Goal: Obtain resource: Obtain resource

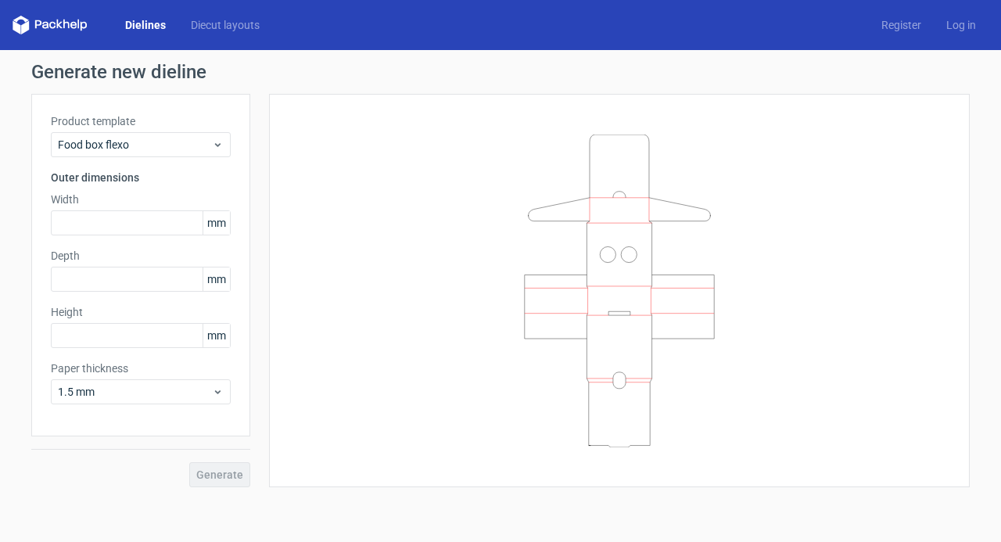
click at [149, 24] on link "Dielines" at bounding box center [146, 25] width 66 height 16
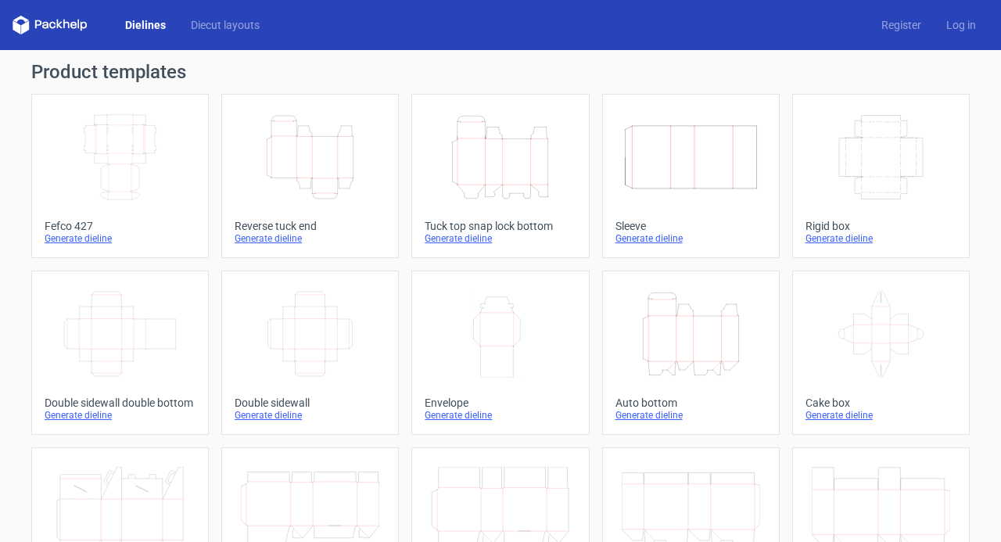
click at [120, 179] on icon "Width Depth Height" at bounding box center [120, 157] width 138 height 88
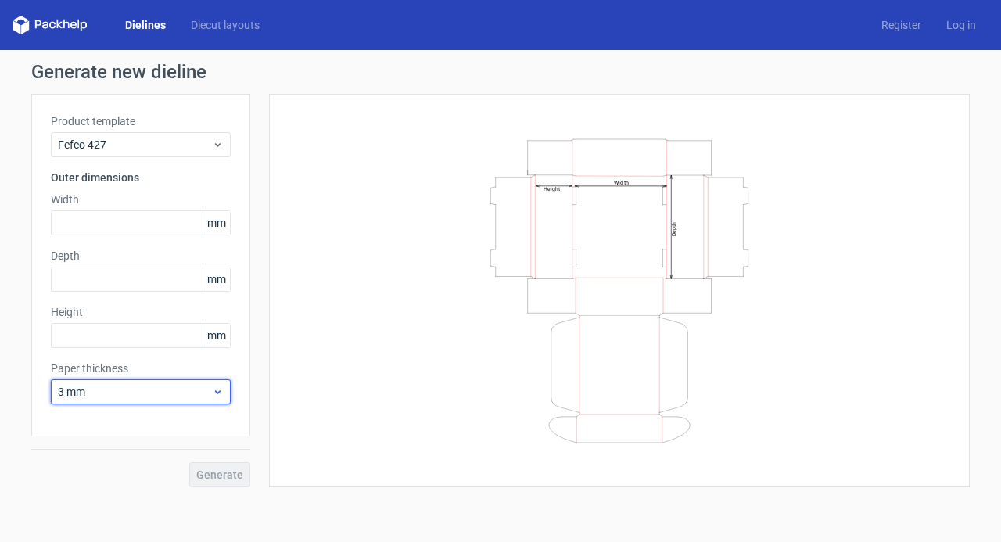
click at [217, 390] on use at bounding box center [217, 392] width 5 height 4
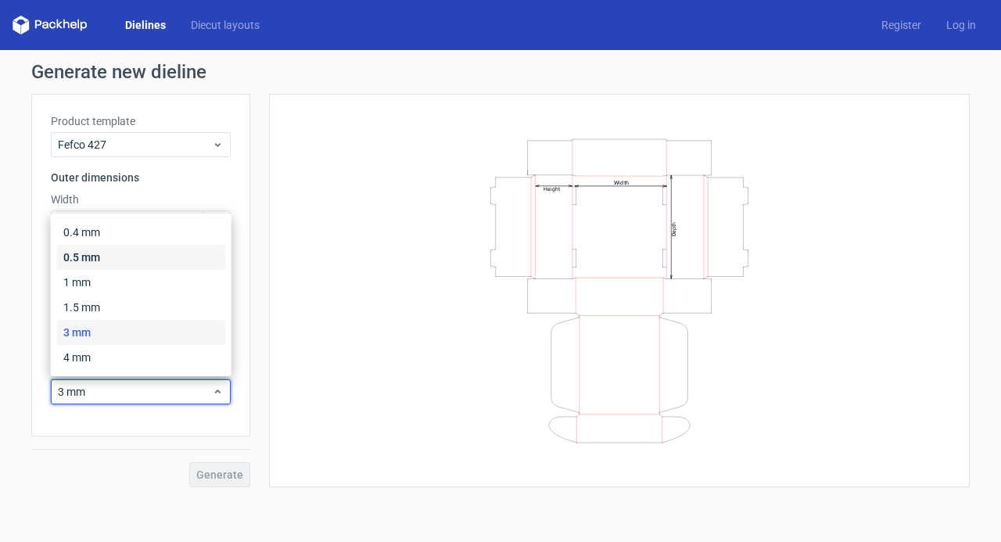
click at [125, 257] on div "0.5 mm" at bounding box center [141, 257] width 168 height 25
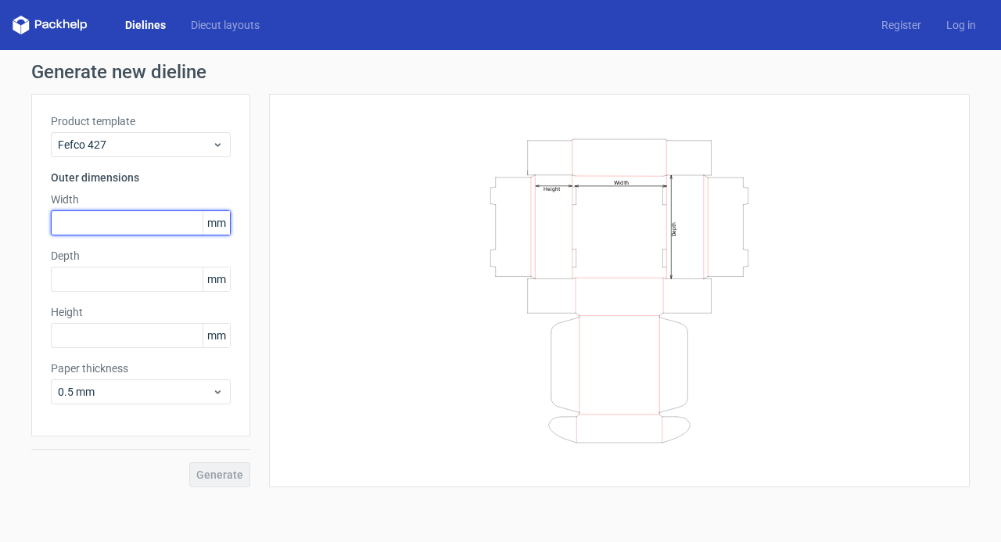
click at [160, 226] on input "text" at bounding box center [141, 222] width 180 height 25
type input "310"
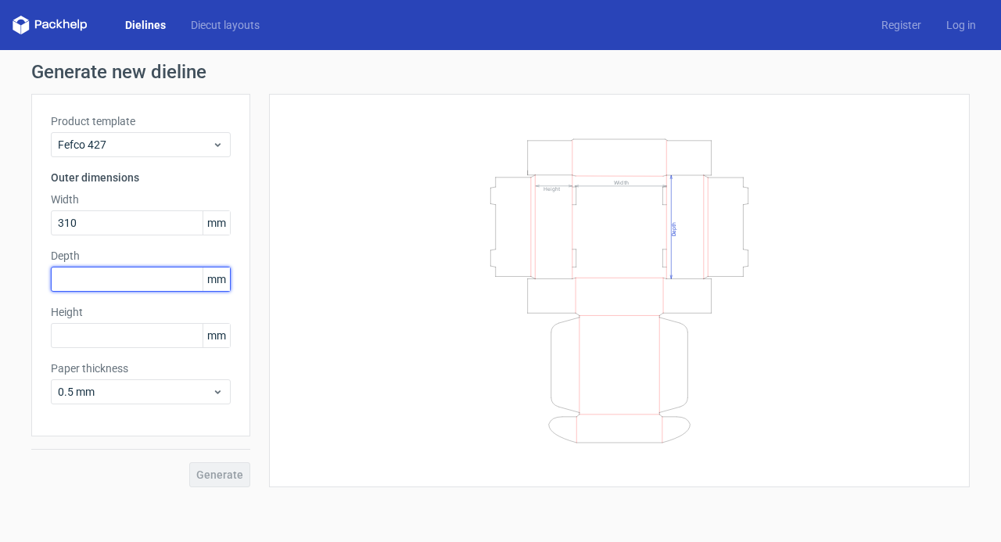
click at [138, 273] on input "text" at bounding box center [141, 279] width 180 height 25
type input "260"
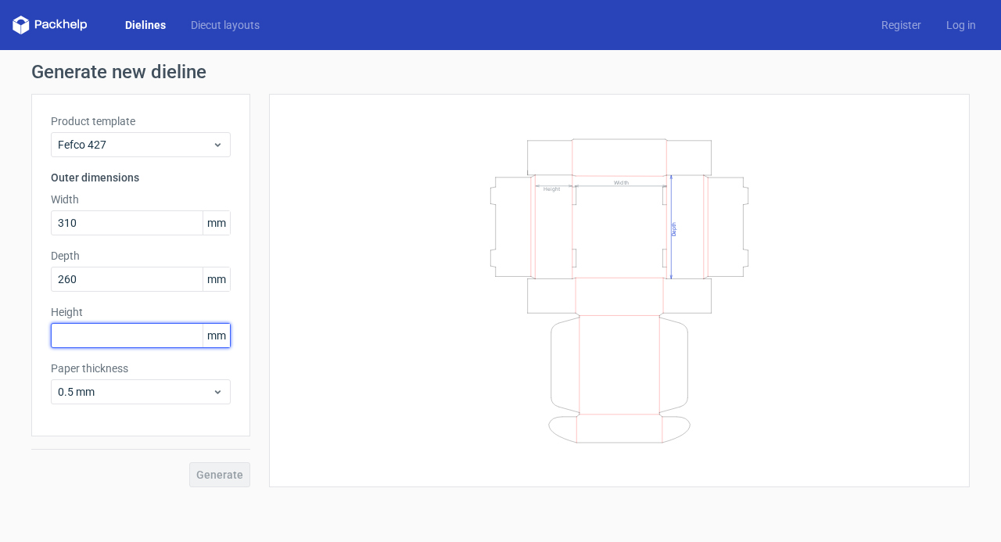
click at [166, 337] on input "text" at bounding box center [141, 335] width 180 height 25
type input "80"
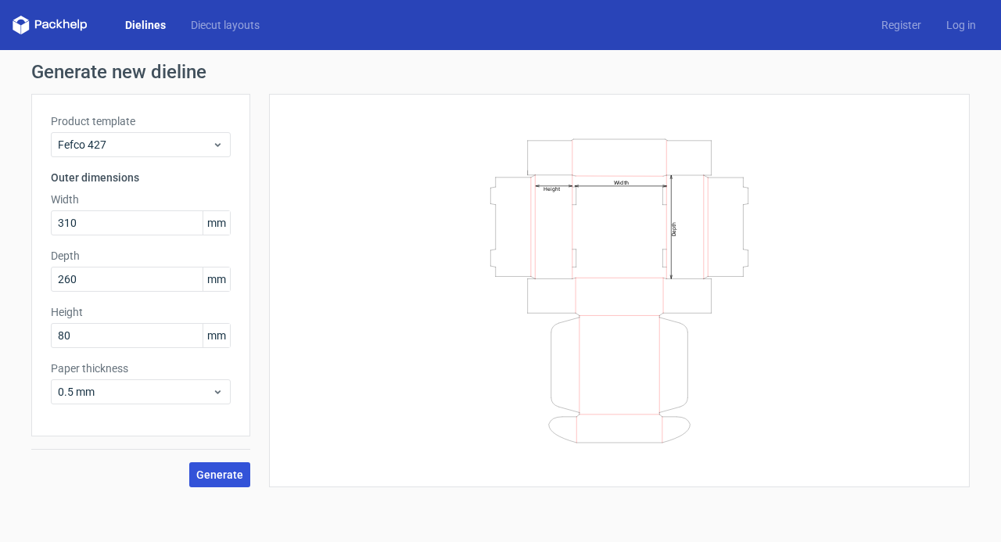
click at [211, 475] on span "Generate" at bounding box center [219, 474] width 47 height 11
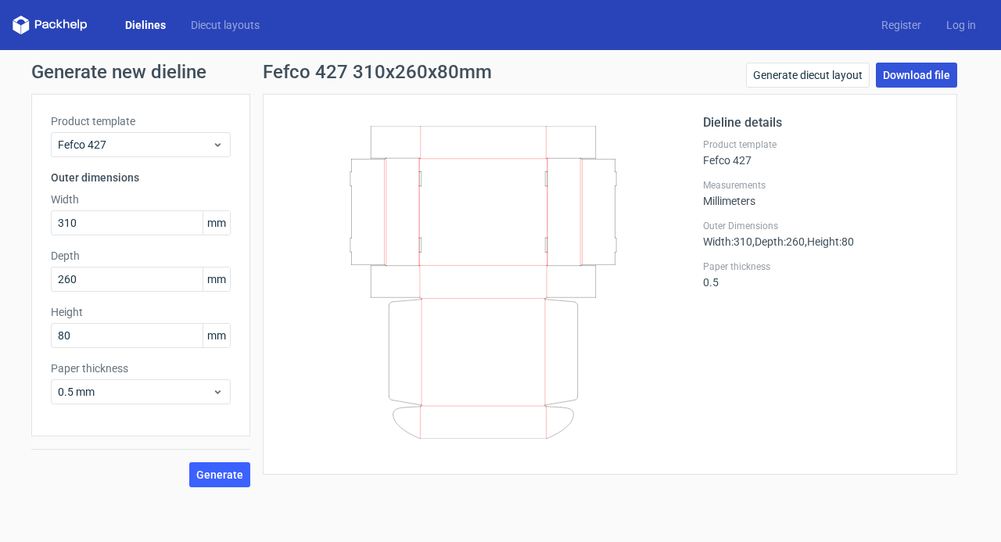
click at [936, 77] on link "Download file" at bounding box center [916, 75] width 81 height 25
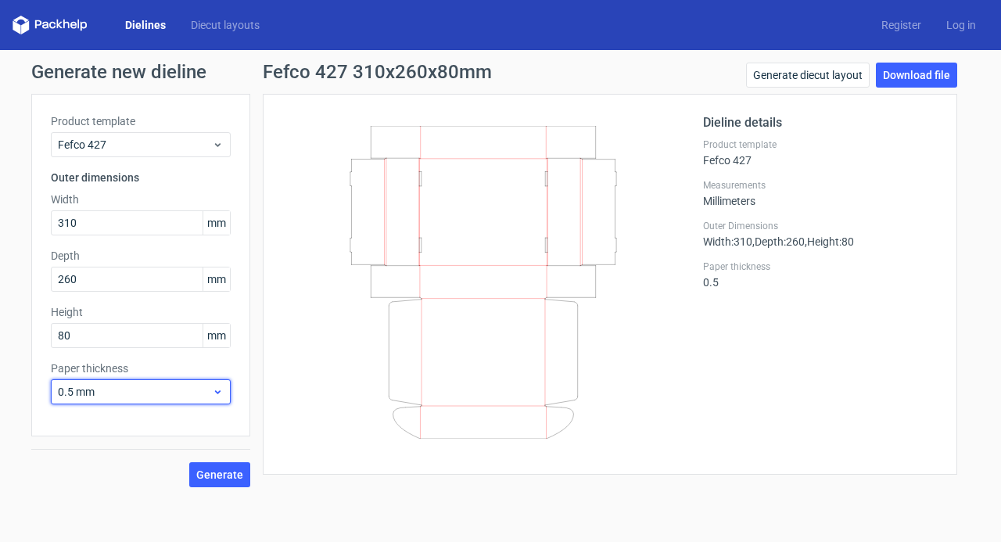
click at [219, 389] on icon at bounding box center [218, 392] width 12 height 13
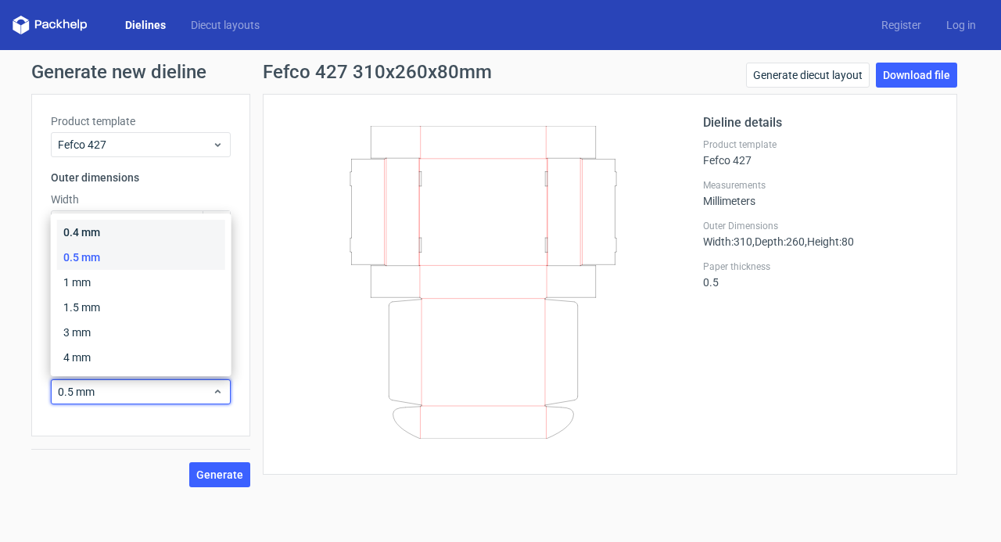
click at [128, 235] on div "0.4 mm" at bounding box center [141, 232] width 168 height 25
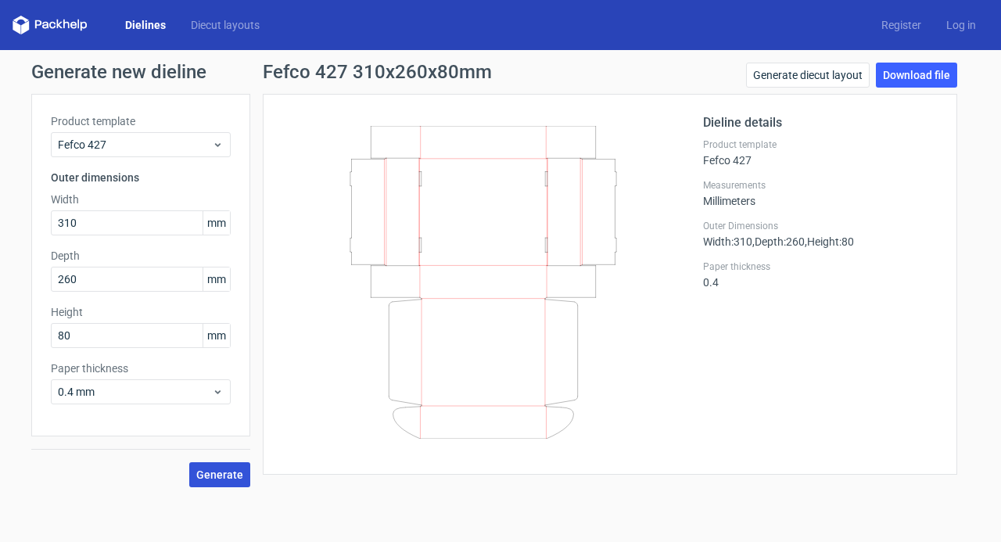
click at [214, 477] on span "Generate" at bounding box center [219, 474] width 47 height 11
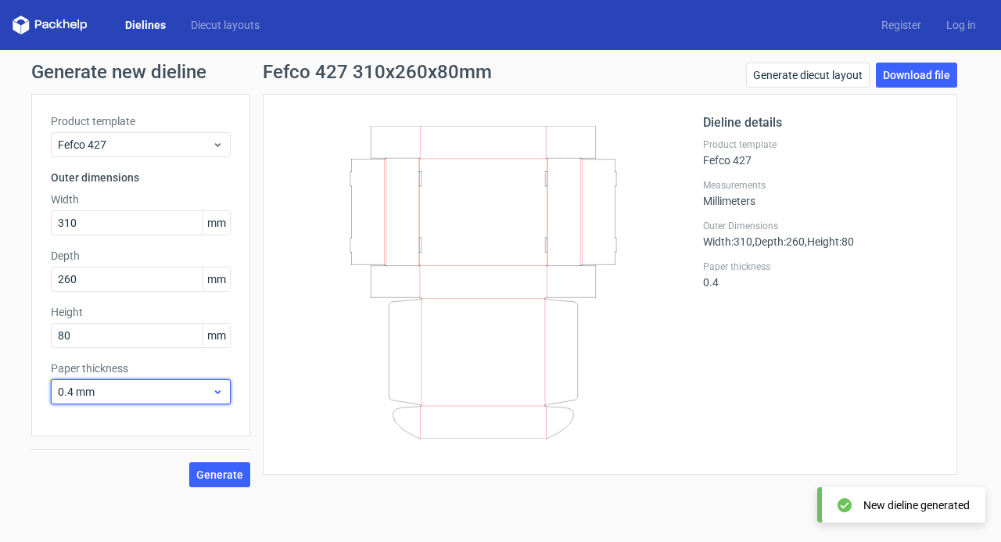
click at [214, 387] on icon at bounding box center [218, 392] width 12 height 13
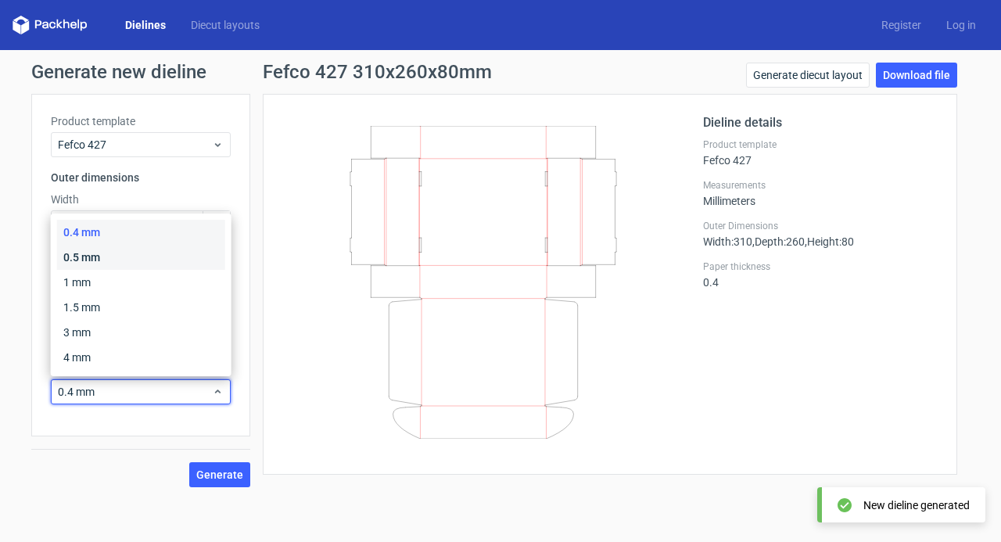
click at [121, 256] on div "0.5 mm" at bounding box center [141, 257] width 168 height 25
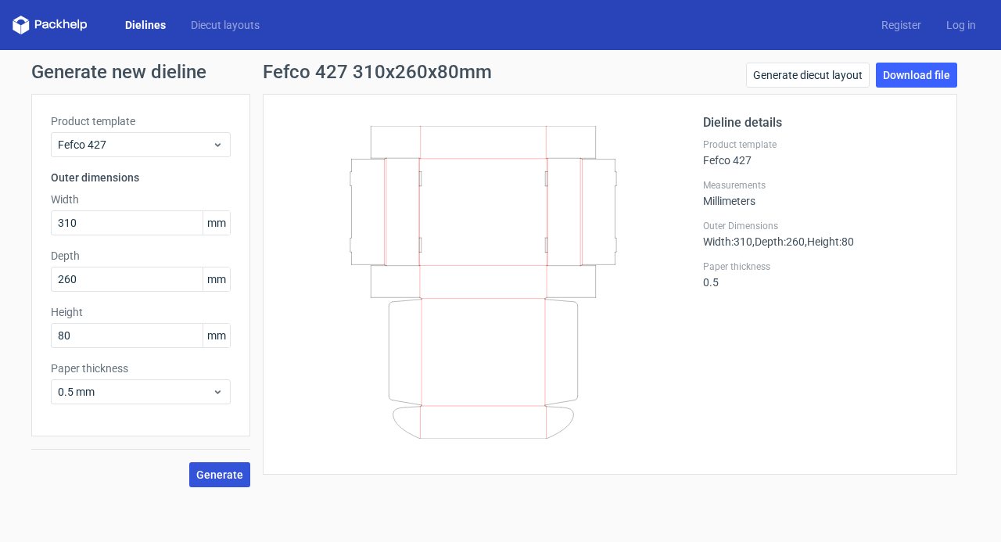
click at [228, 480] on button "Generate" at bounding box center [219, 474] width 61 height 25
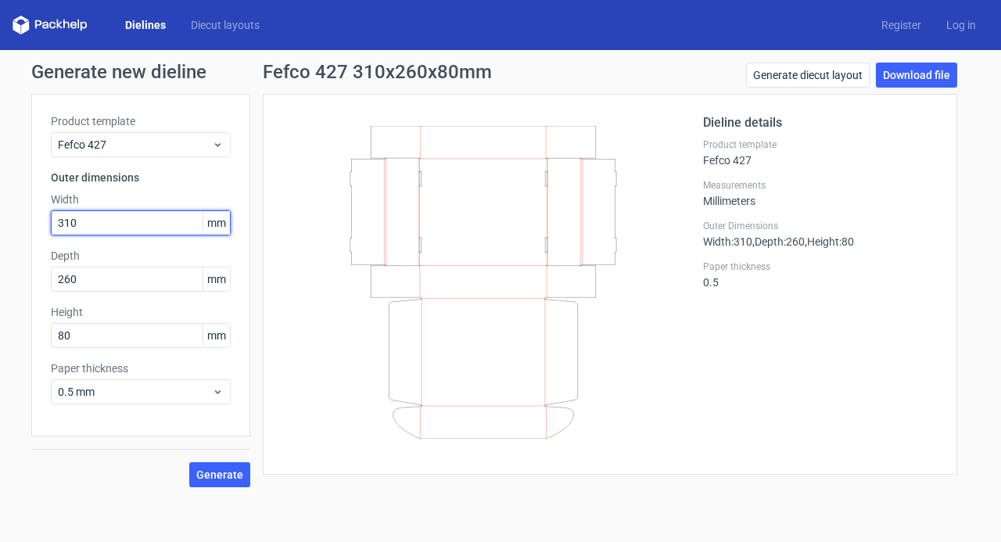
drag, startPoint x: 82, startPoint y: 221, endPoint x: 0, endPoint y: 220, distance: 82.1
click at [0, 220] on div "Generate new dieline Product template Fefco 427 Outer dimensions Width 310 mm D…" at bounding box center [500, 275] width 1001 height 450
type input "160"
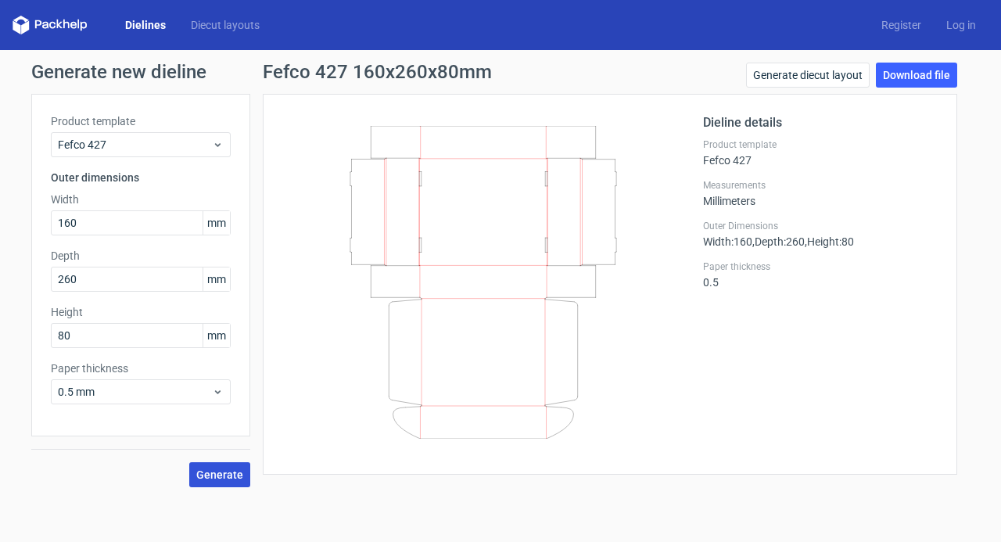
click at [221, 478] on span "Generate" at bounding box center [219, 474] width 47 height 11
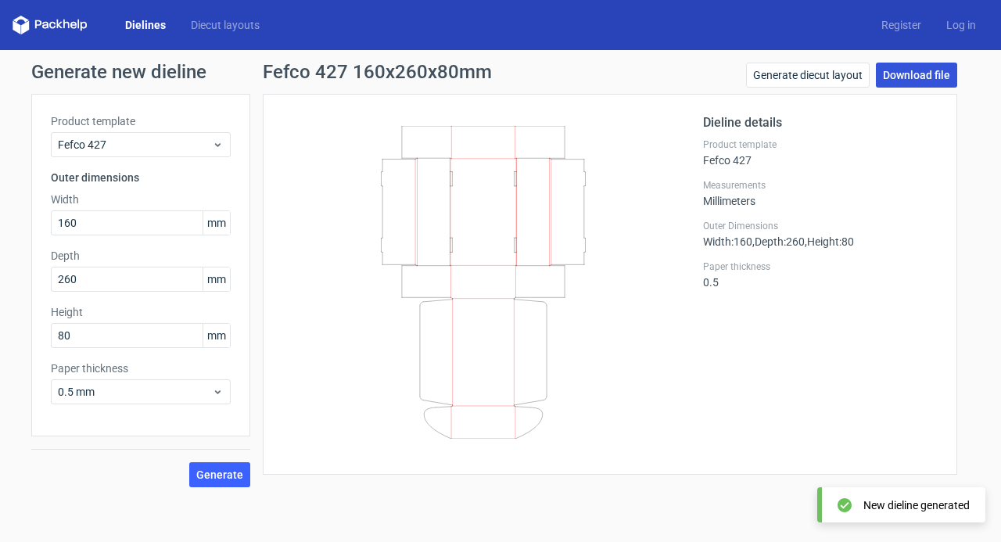
click at [910, 77] on link "Download file" at bounding box center [916, 75] width 81 height 25
click at [208, 23] on link "Diecut layouts" at bounding box center [225, 25] width 94 height 16
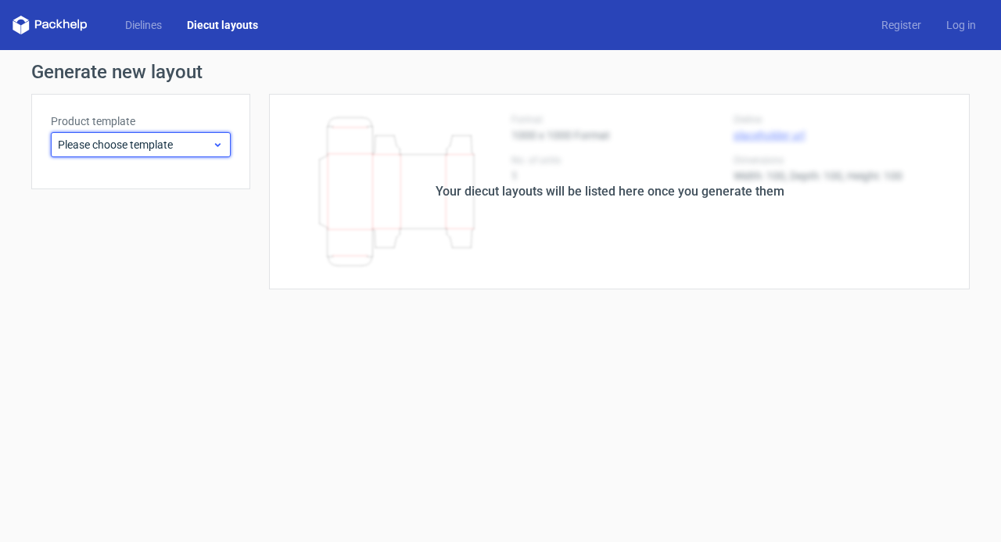
click at [131, 145] on span "Please choose template" at bounding box center [135, 145] width 154 height 16
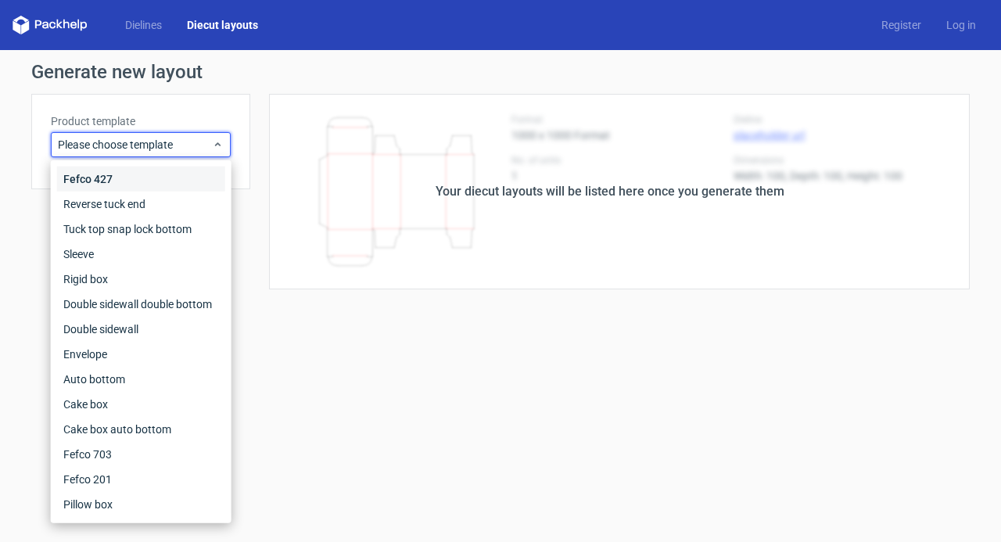
click at [131, 178] on div "Fefco 427" at bounding box center [141, 179] width 168 height 25
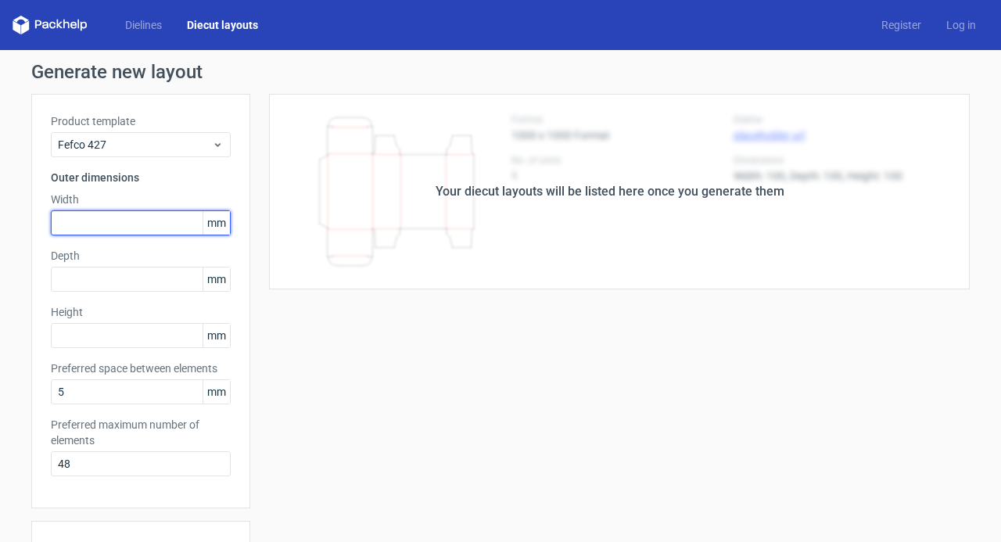
click at [120, 221] on input "text" at bounding box center [141, 222] width 180 height 25
type input "310"
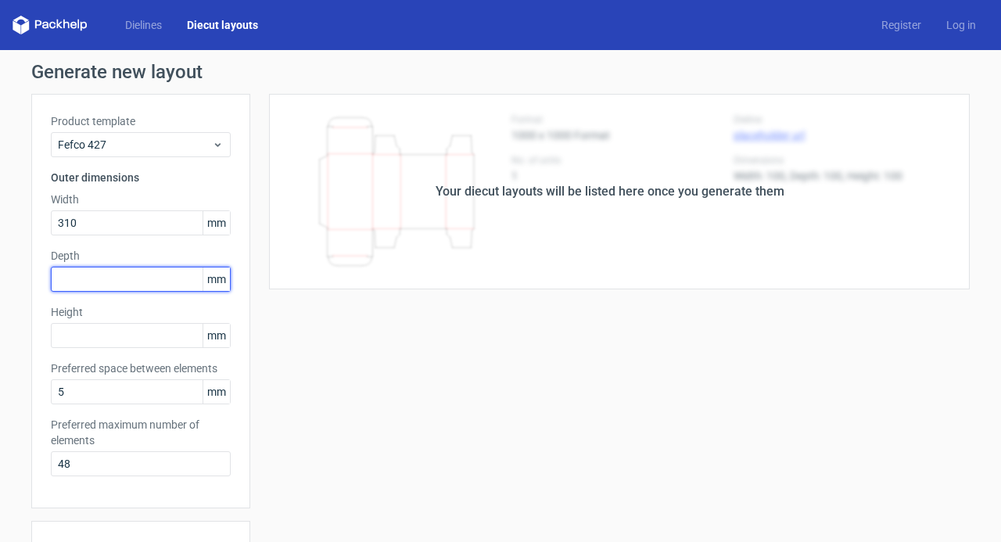
click at [101, 274] on input "text" at bounding box center [141, 279] width 180 height 25
type input "260"
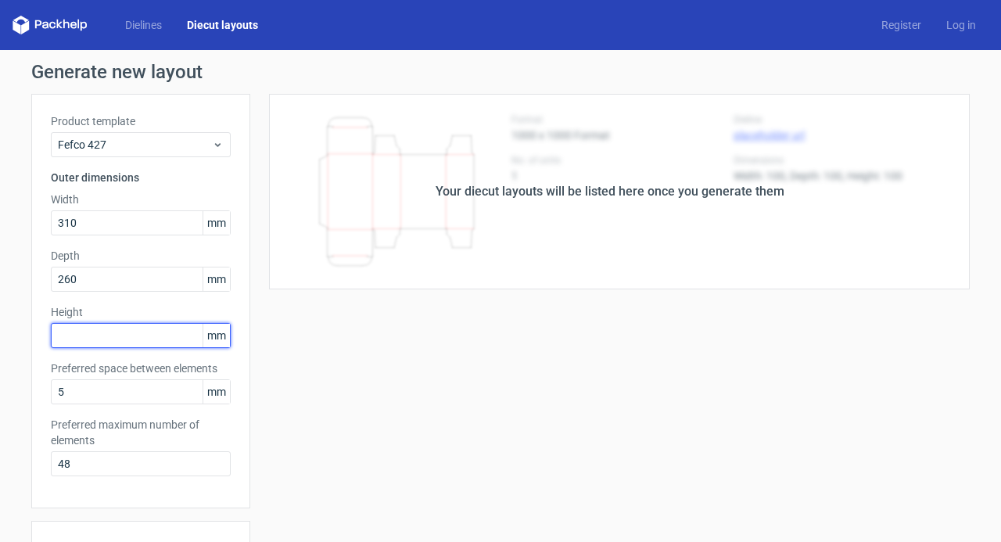
click at [87, 330] on input "text" at bounding box center [141, 335] width 180 height 25
type input "80"
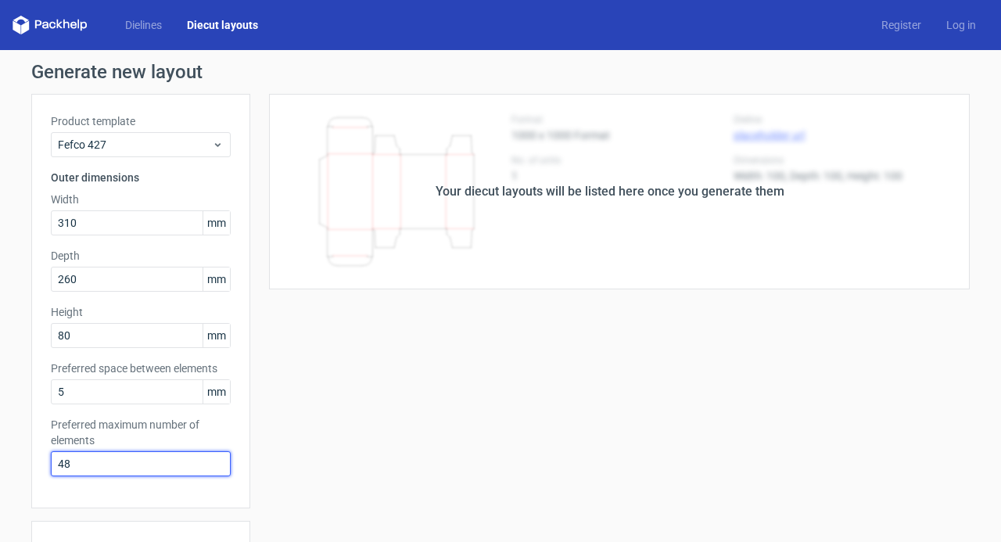
click at [97, 468] on input "48" at bounding box center [141, 463] width 180 height 25
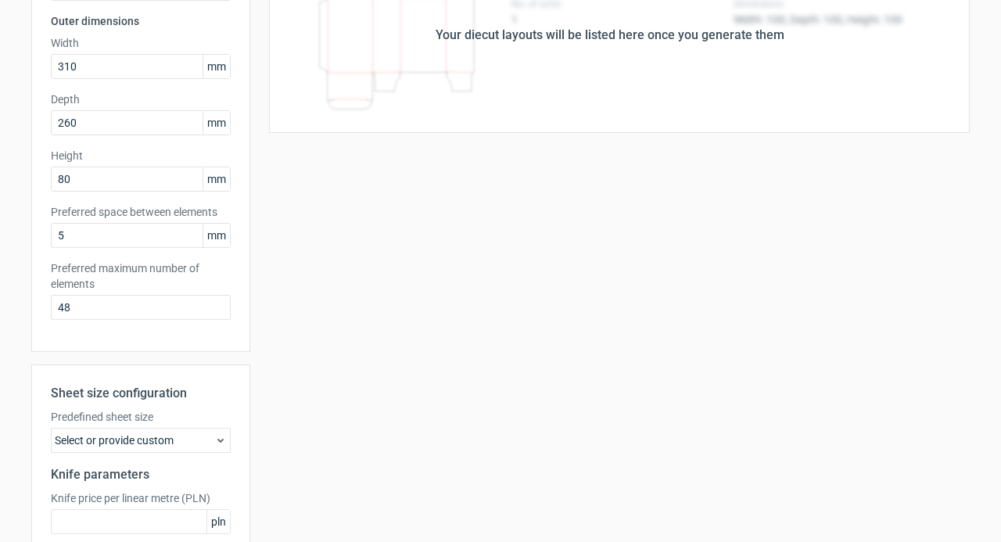
click at [178, 439] on div "Select or provide custom" at bounding box center [141, 440] width 180 height 25
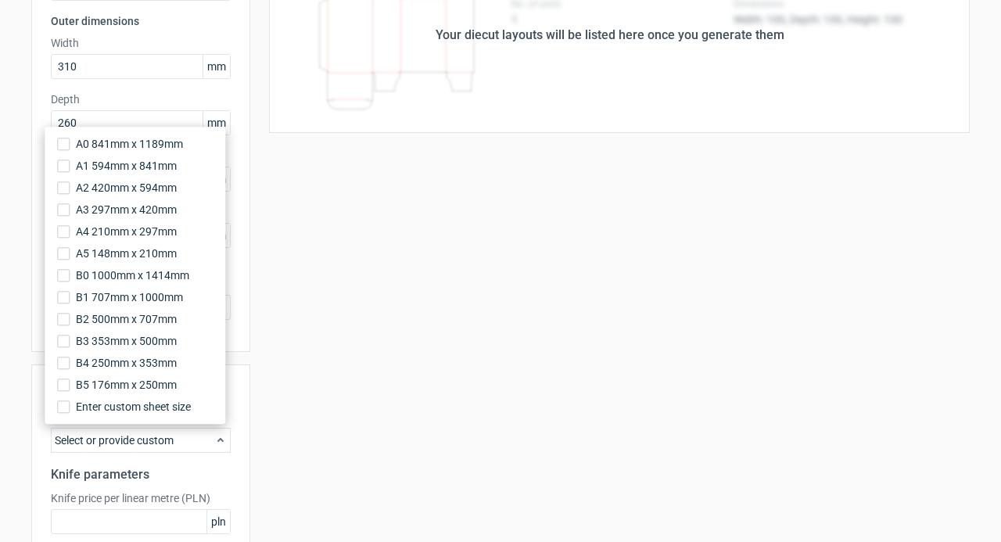
click at [238, 424] on div "Sheet size configuration Predefined sheet size Select or provide custom Knife p…" at bounding box center [140, 493] width 219 height 258
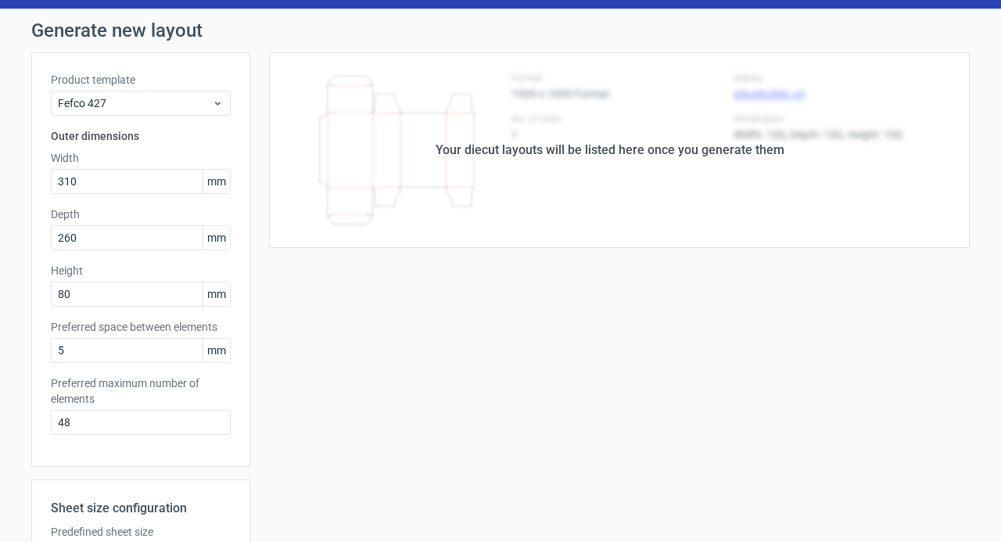
scroll to position [0, 0]
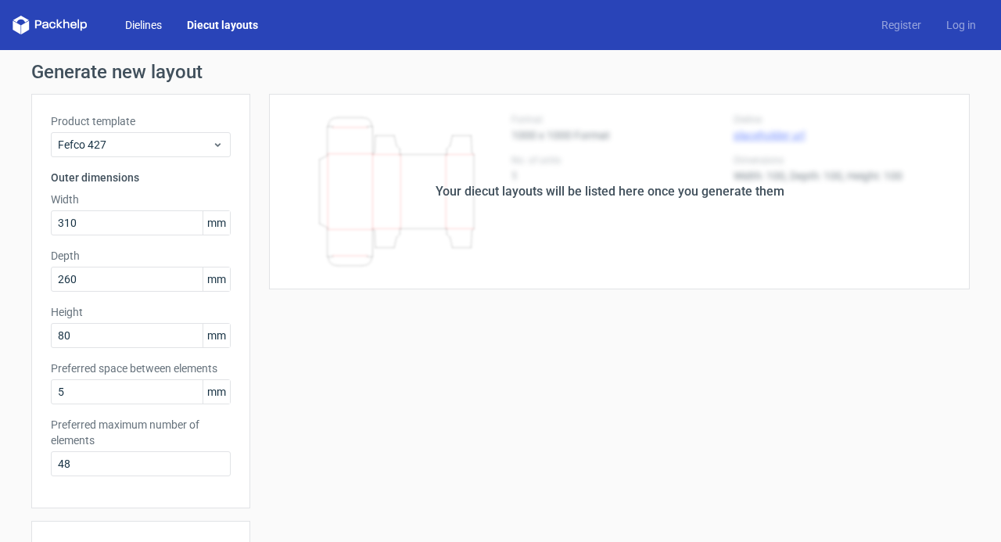
click at [147, 30] on link "Dielines" at bounding box center [144, 25] width 62 height 16
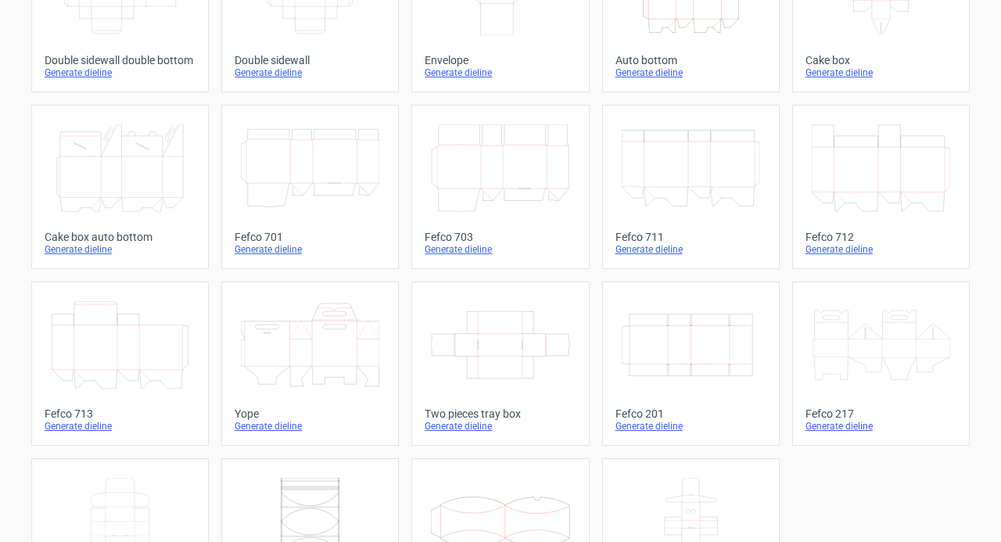
scroll to position [391, 0]
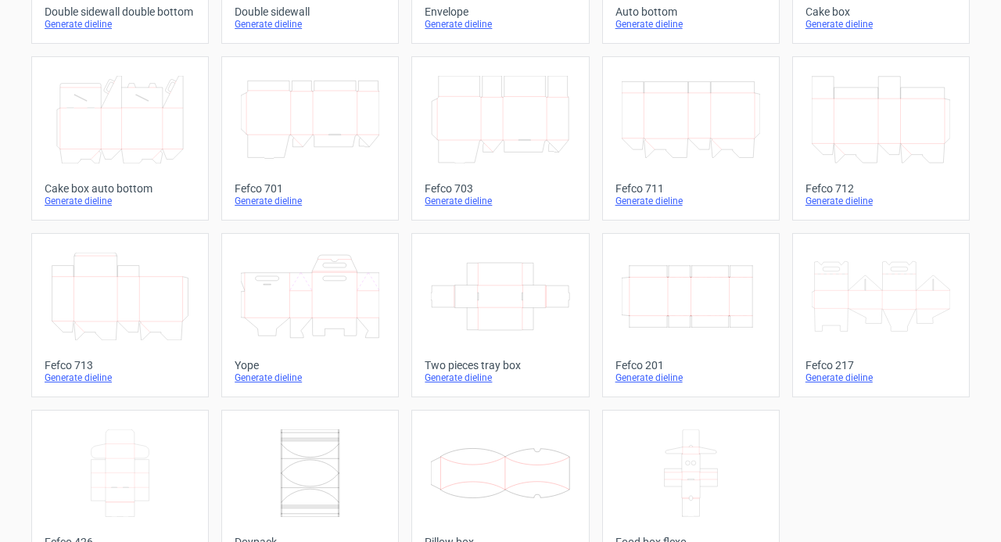
click at [531, 320] on icon at bounding box center [500, 297] width 138 height 88
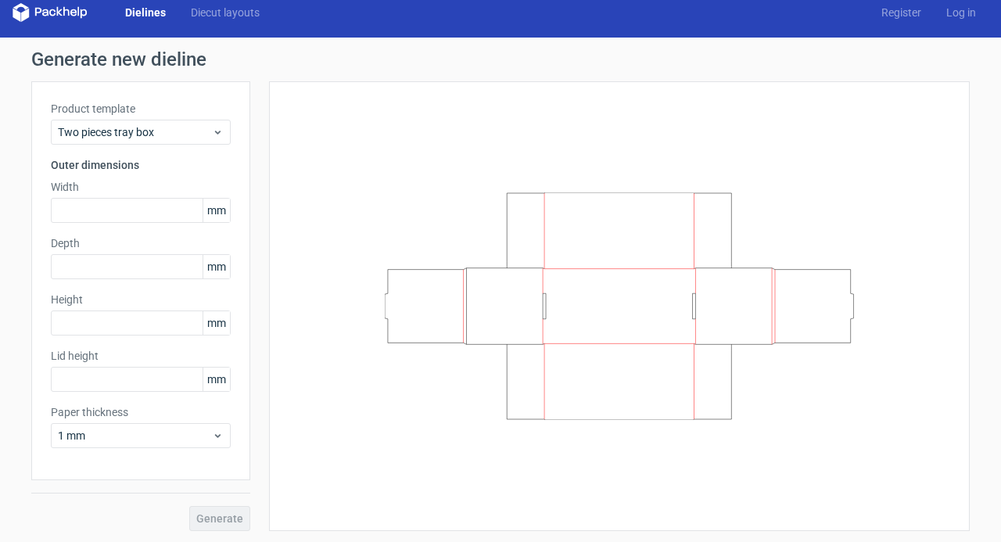
scroll to position [13, 0]
click at [217, 437] on icon at bounding box center [218, 435] width 12 height 13
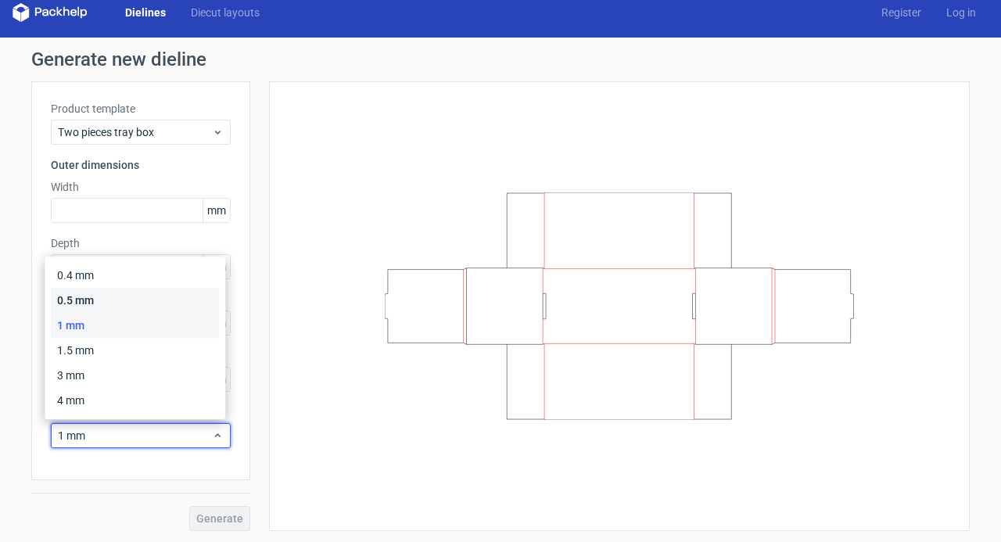
click at [111, 296] on div "0.5 mm" at bounding box center [135, 300] width 168 height 25
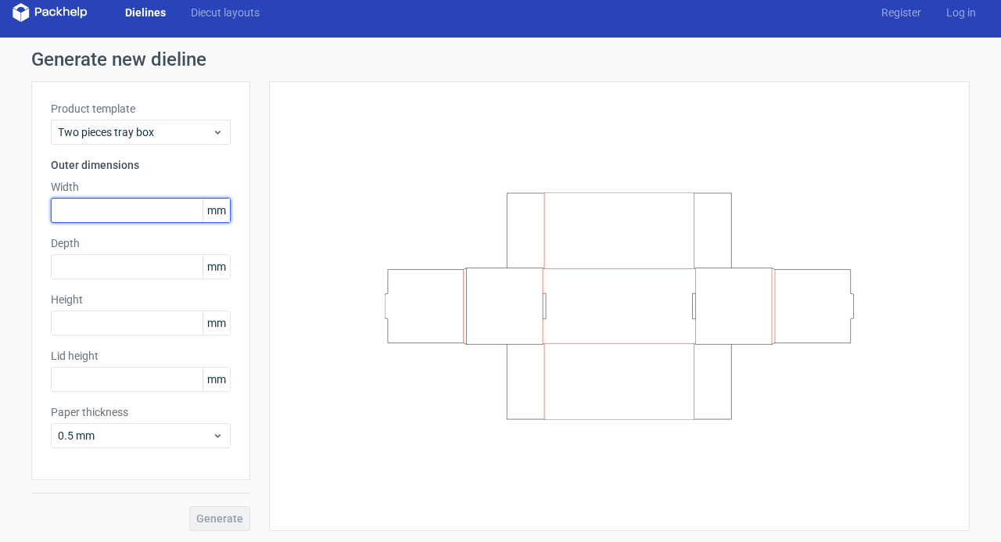
click at [120, 208] on input "text" at bounding box center [141, 210] width 180 height 25
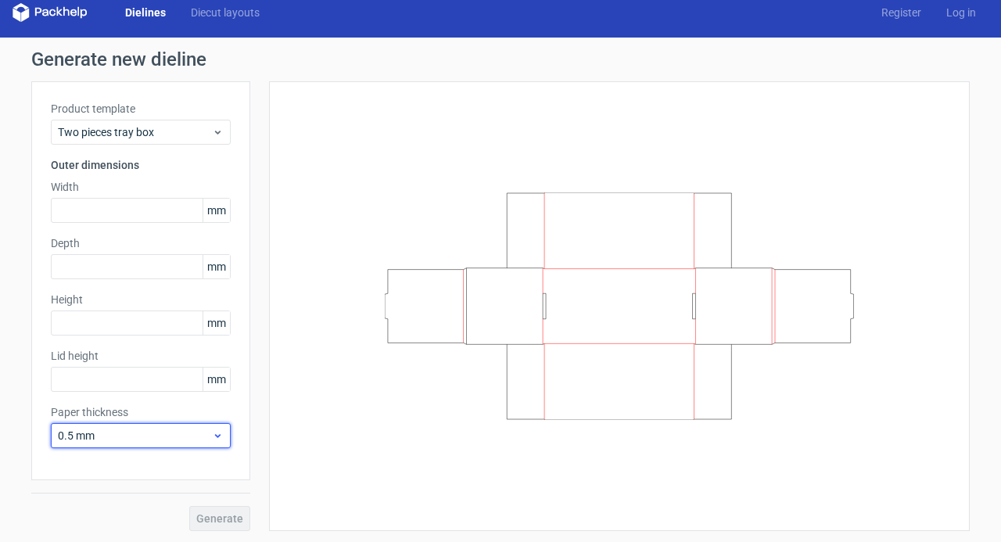
click at [206, 442] on span "0.5 mm" at bounding box center [135, 436] width 154 height 16
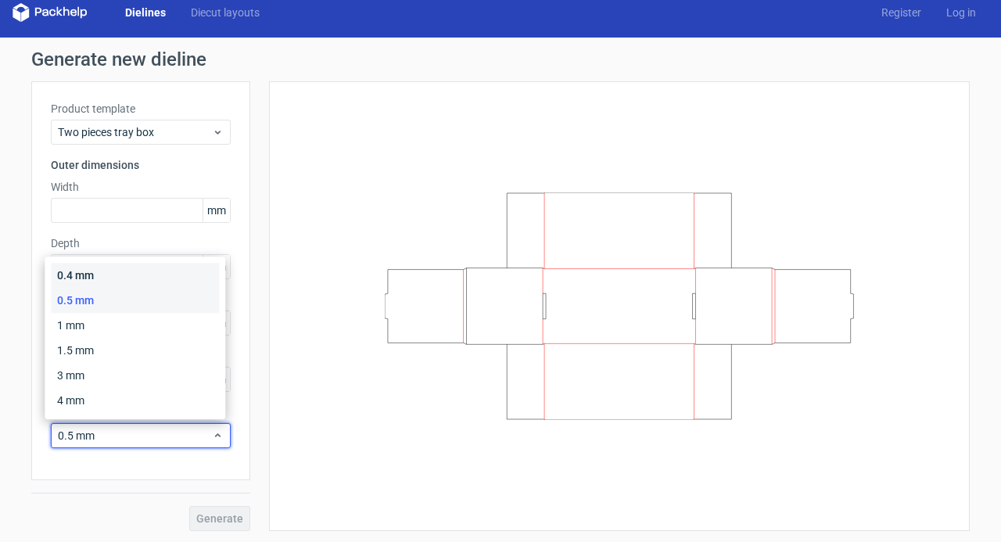
click at [102, 279] on div "0.4 mm" at bounding box center [135, 275] width 168 height 25
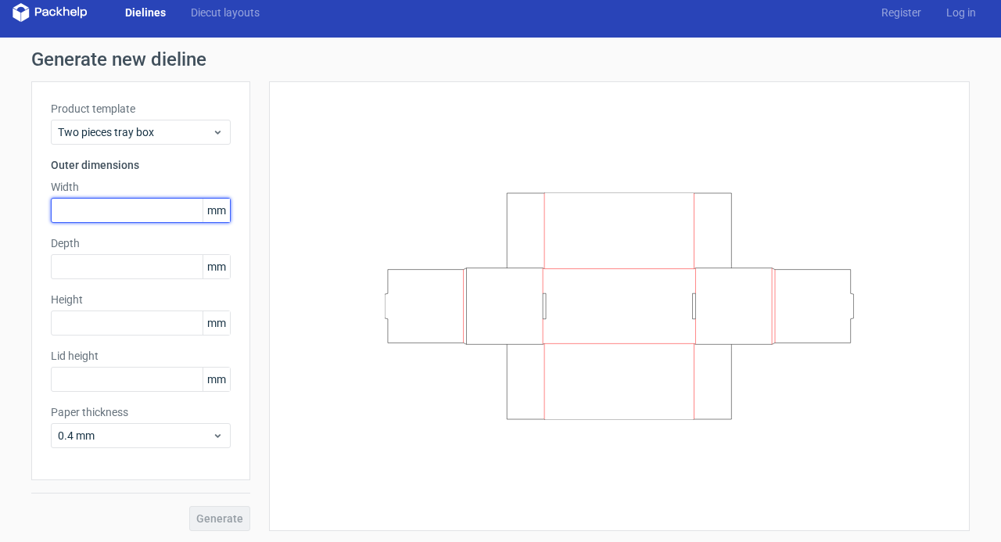
click at [111, 206] on input "text" at bounding box center [141, 210] width 180 height 25
type input "60"
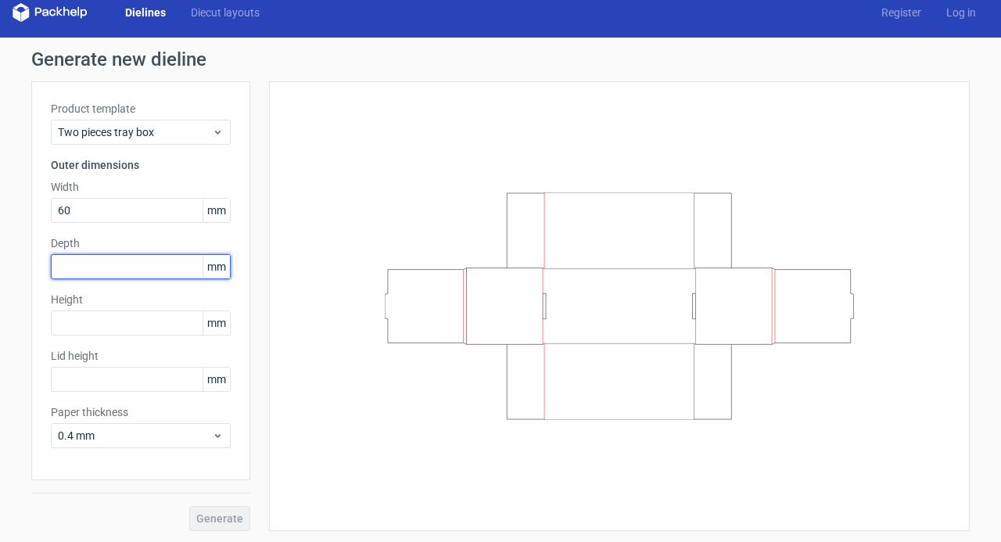
click at [128, 265] on input "text" at bounding box center [141, 266] width 180 height 25
type input "60"
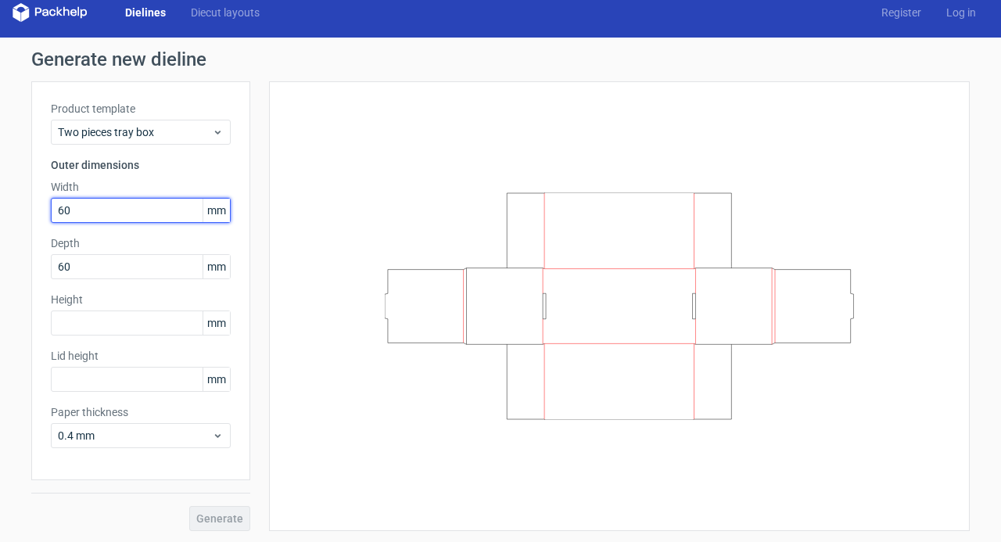
click at [111, 213] on input "60" at bounding box center [141, 210] width 180 height 25
type input "150"
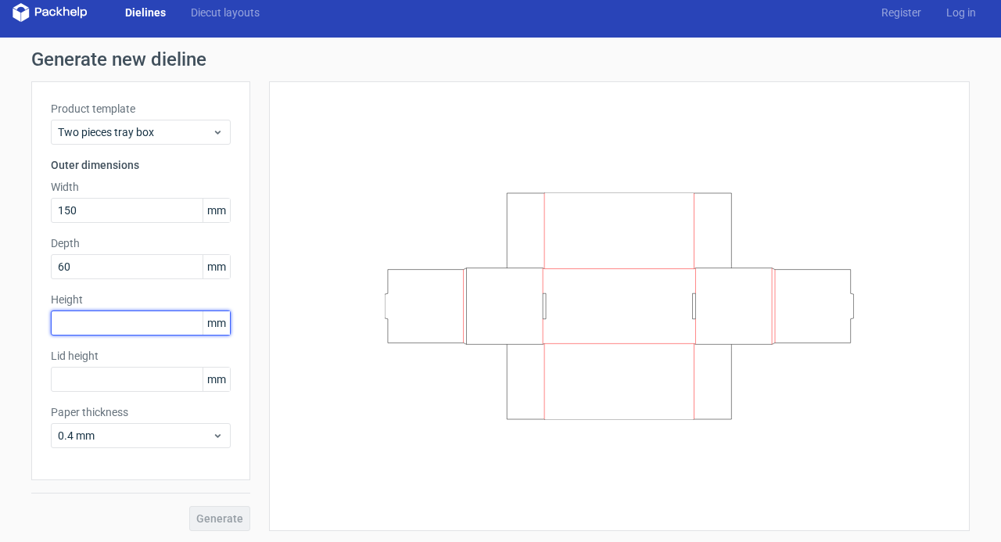
click at [103, 319] on input "text" at bounding box center [141, 322] width 180 height 25
type input "60"
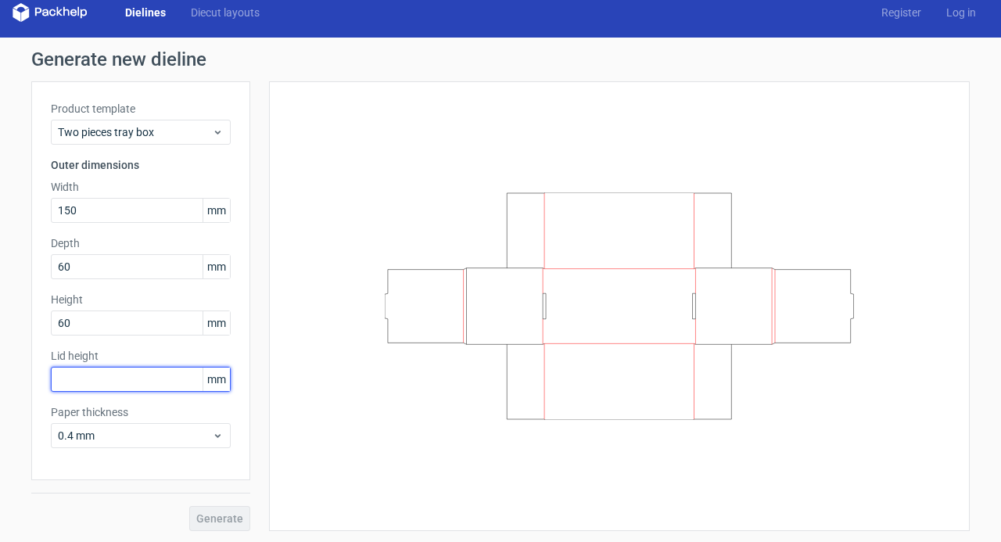
click at [99, 376] on input "text" at bounding box center [141, 379] width 180 height 25
click at [205, 523] on button "Generate" at bounding box center [219, 518] width 61 height 25
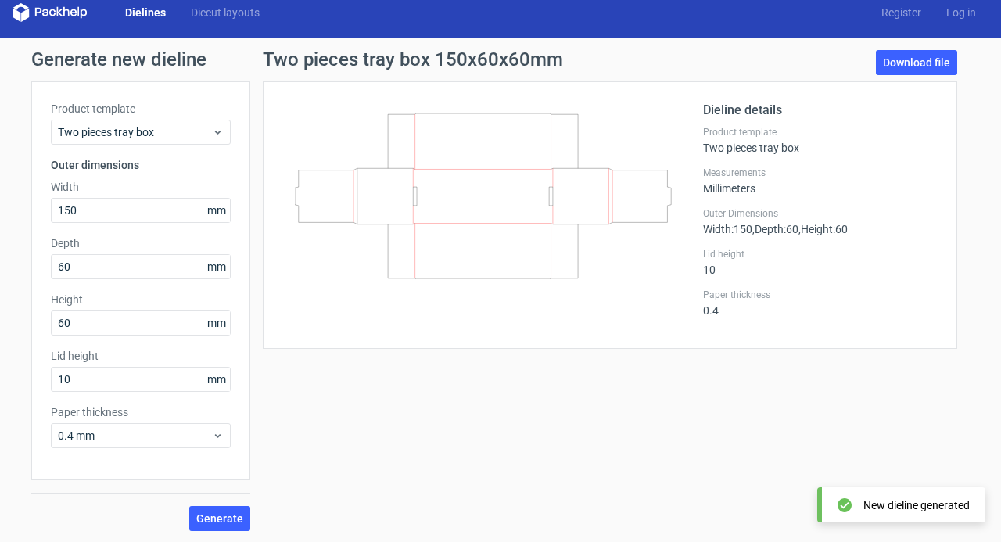
drag, startPoint x: 504, startPoint y: 209, endPoint x: 504, endPoint y: 166, distance: 43.0
click at [504, 166] on icon "200x150x50" at bounding box center [483, 196] width 377 height 166
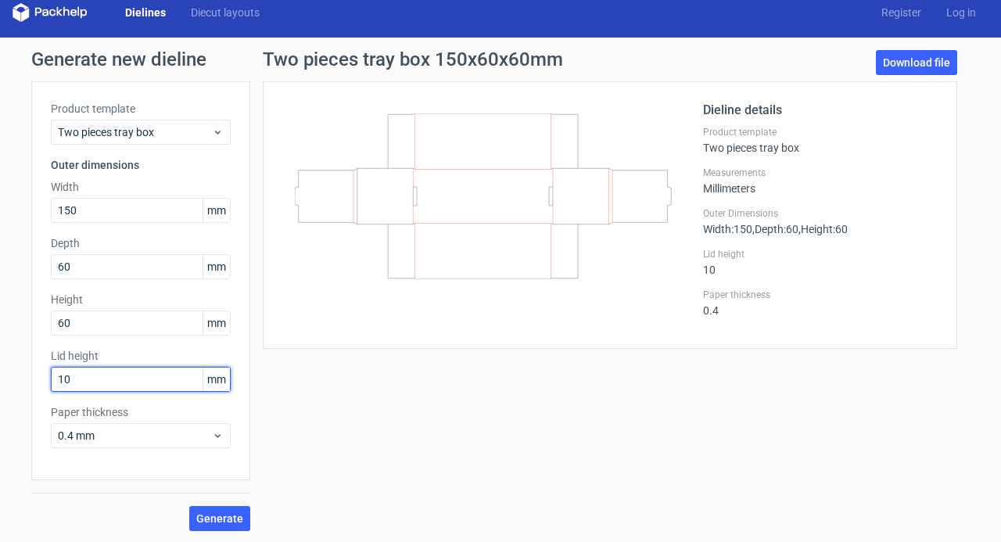
drag, startPoint x: 89, startPoint y: 377, endPoint x: 59, endPoint y: 370, distance: 30.5
click at [59, 370] on input "10" at bounding box center [141, 379] width 180 height 25
type input "1"
click at [220, 513] on span "Generate" at bounding box center [219, 518] width 47 height 11
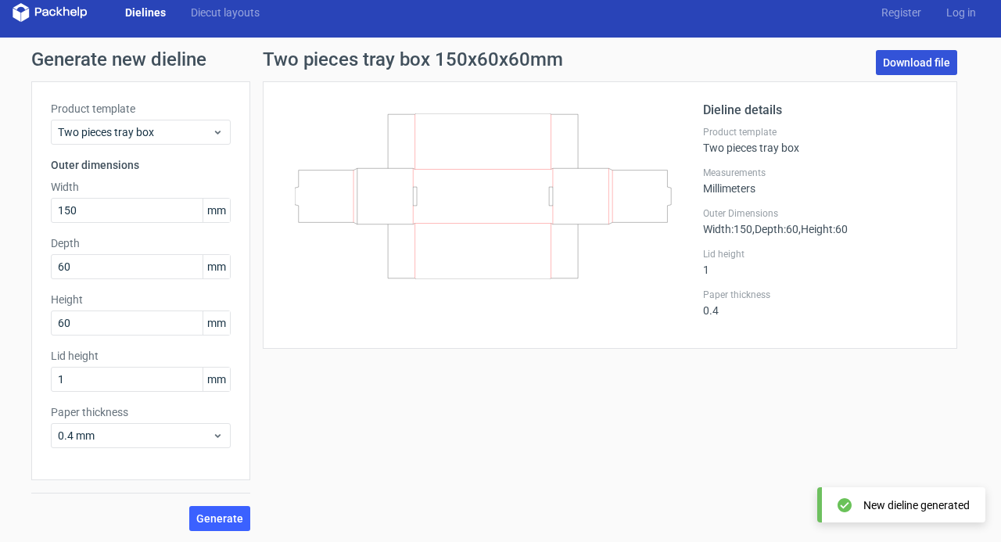
click at [901, 63] on link "Download file" at bounding box center [916, 62] width 81 height 25
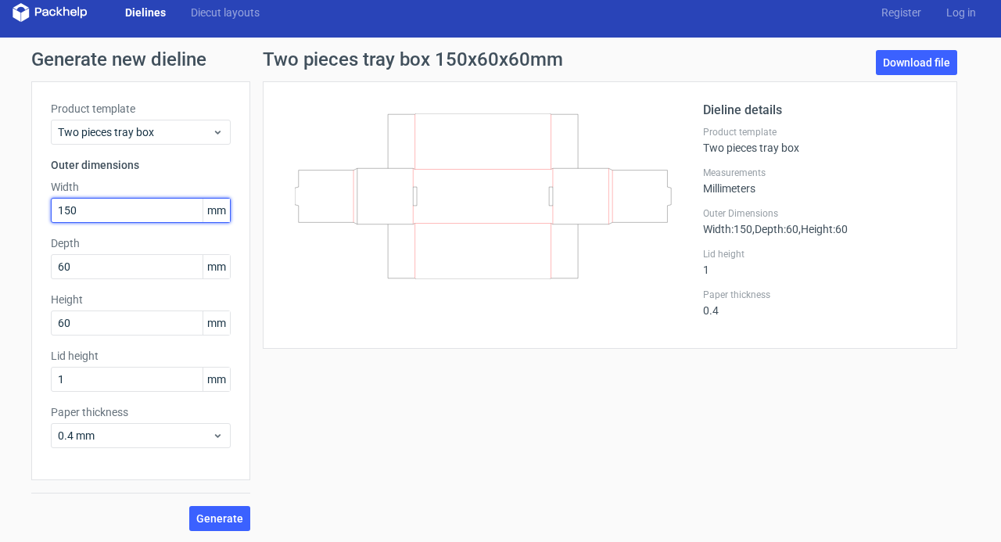
drag, startPoint x: 116, startPoint y: 213, endPoint x: 8, endPoint y: 209, distance: 108.0
click at [8, 209] on div "Generate new dieline Product template Two pieces tray box Outer dimensions Widt…" at bounding box center [500, 291] width 1001 height 506
type input "220"
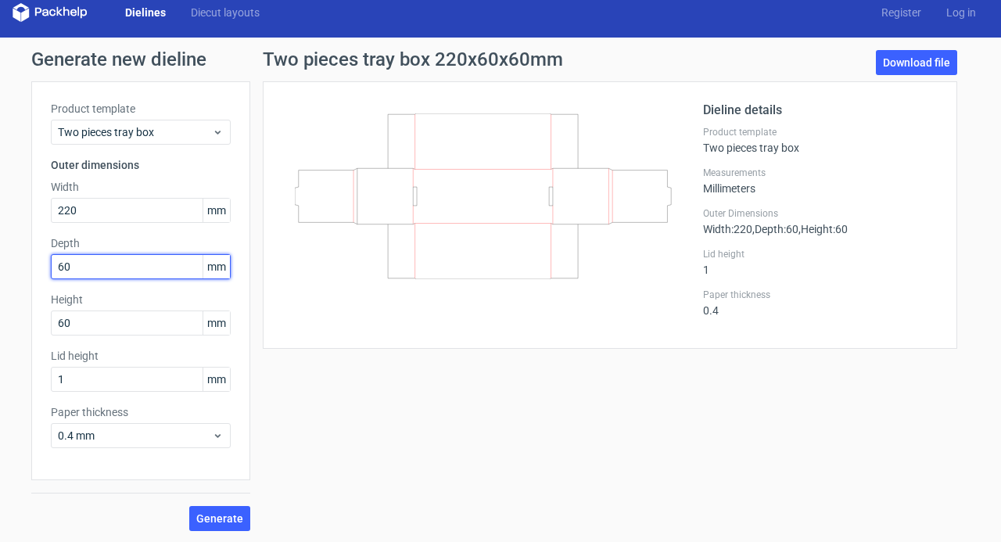
click at [42, 264] on div "Product template Two pieces tray box Outer dimensions Width 220 mm Depth 60 mm …" at bounding box center [140, 280] width 219 height 399
type input "100"
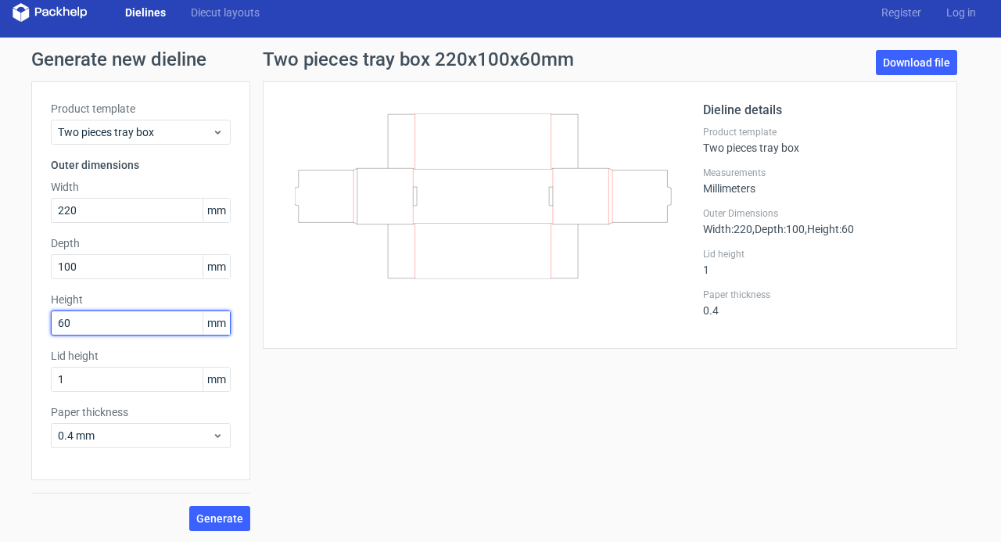
drag, startPoint x: 79, startPoint y: 318, endPoint x: 13, endPoint y: 321, distance: 65.8
click at [13, 321] on div "Generate new dieline Product template Two pieces tray box Outer dimensions Widt…" at bounding box center [500, 291] width 1001 height 506
type input "70"
click at [213, 515] on span "Generate" at bounding box center [219, 518] width 47 height 11
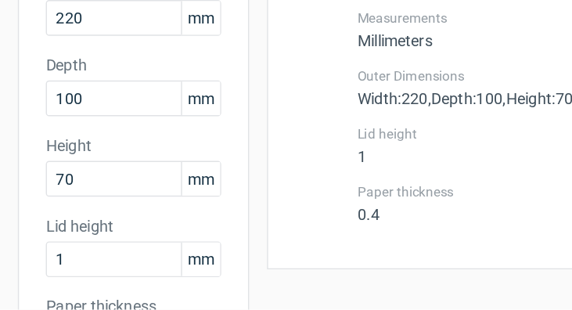
scroll to position [219, 0]
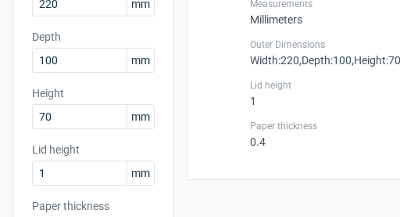
drag, startPoint x: 230, startPoint y: 84, endPoint x: 142, endPoint y: 86, distance: 88.4
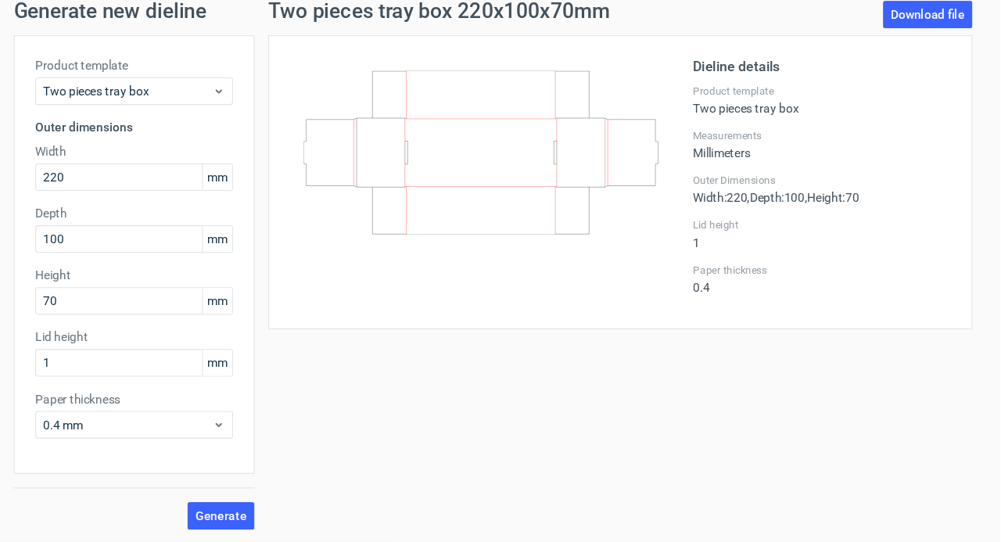
scroll to position [0, 0]
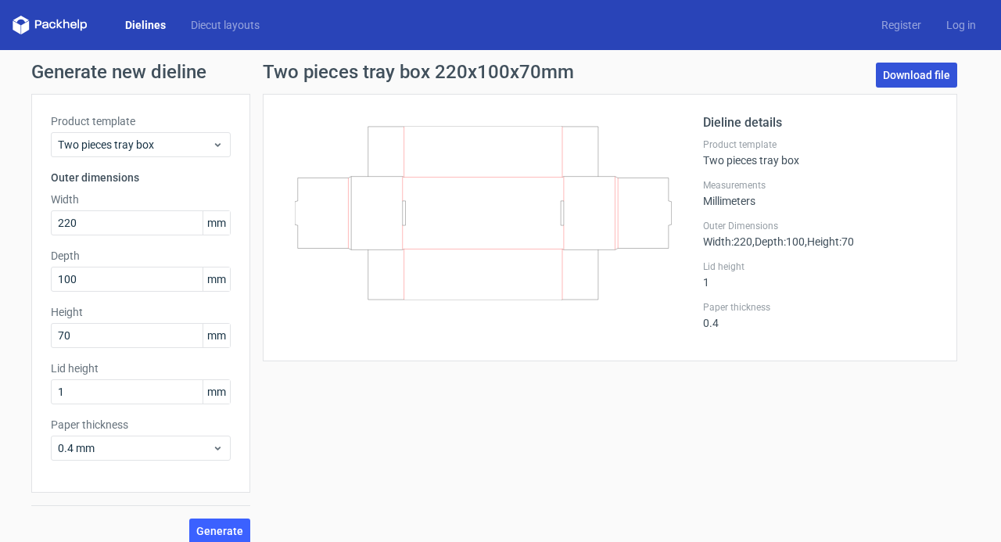
click at [927, 74] on link "Download file" at bounding box center [916, 75] width 81 height 25
